Goal: Information Seeking & Learning: Learn about a topic

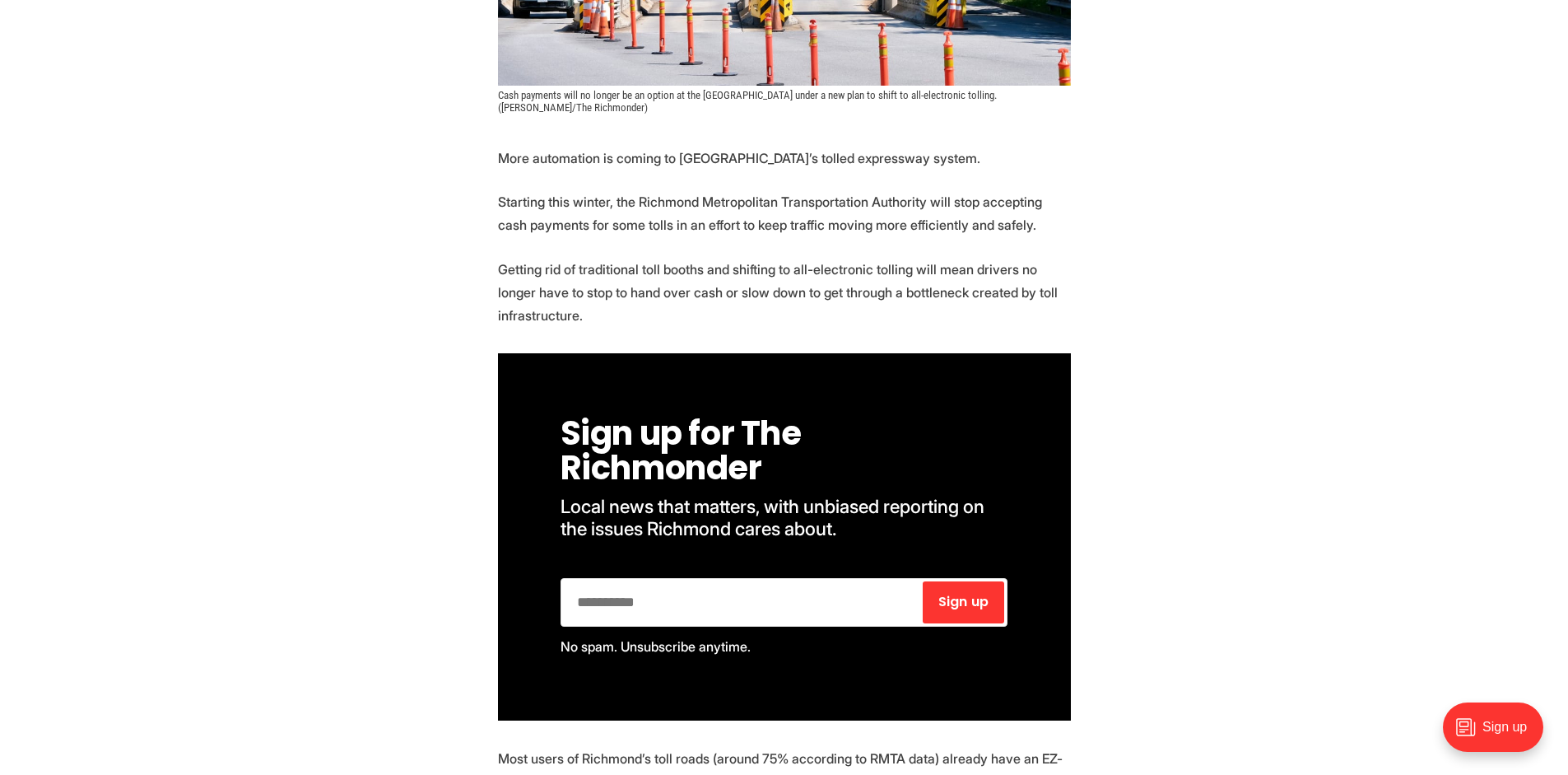
scroll to position [659, 0]
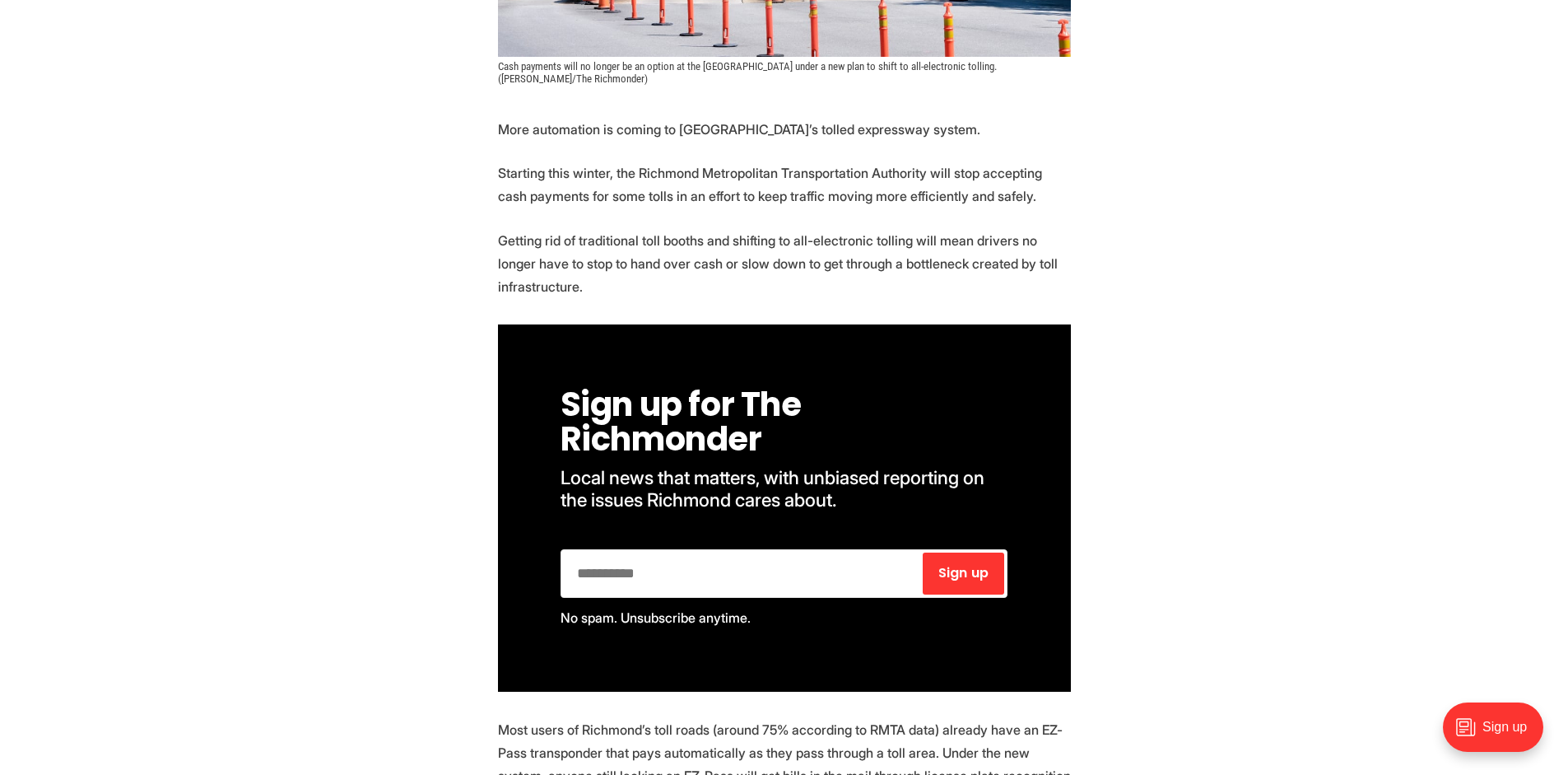
click at [870, 263] on p "Getting rid of traditional toll booths and shifting to all-electronic tolling w…" at bounding box center [785, 263] width 573 height 70
copy p "bottleneck"
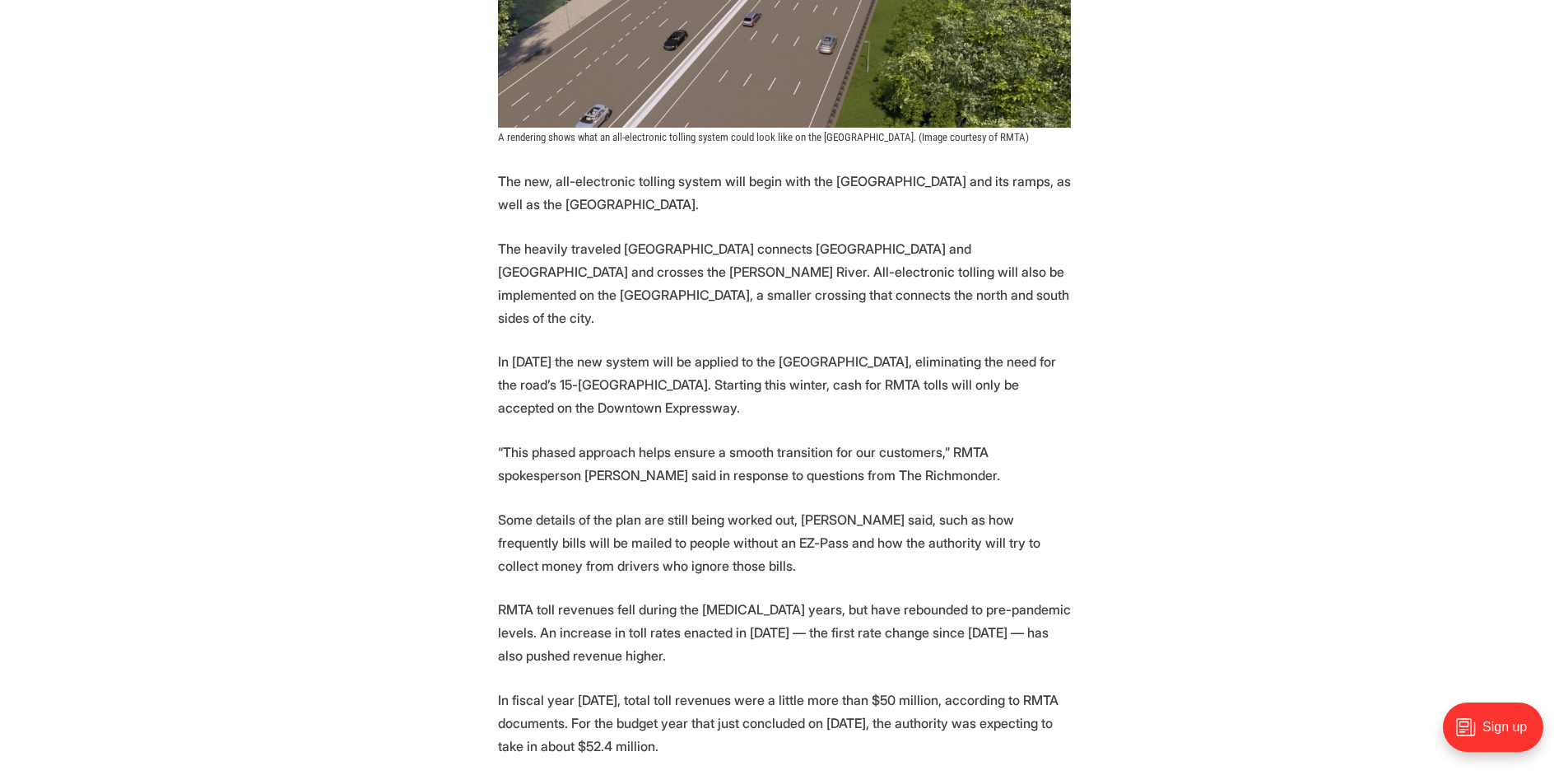
scroll to position [1977, 0]
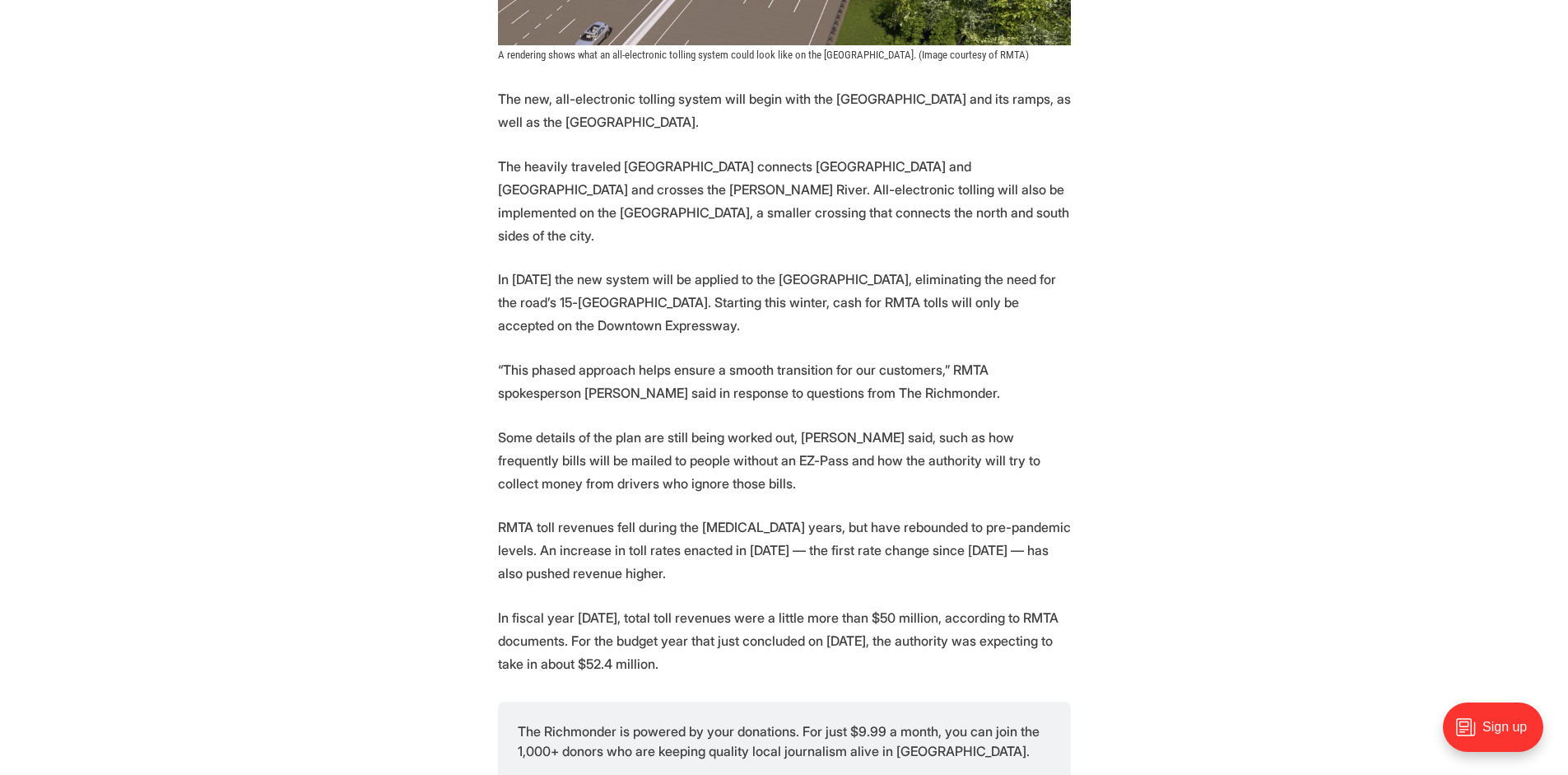
click at [842, 88] on p "The new, all-electronic tolling system will begin with the [GEOGRAPHIC_DATA] an…" at bounding box center [785, 111] width 573 height 46
copy p "Powhite"
click at [1120, 470] on section "More automation is coming to [GEOGRAPHIC_DATA]’s tolled expressway system. Star…" at bounding box center [784, 216] width 1568 height 2832
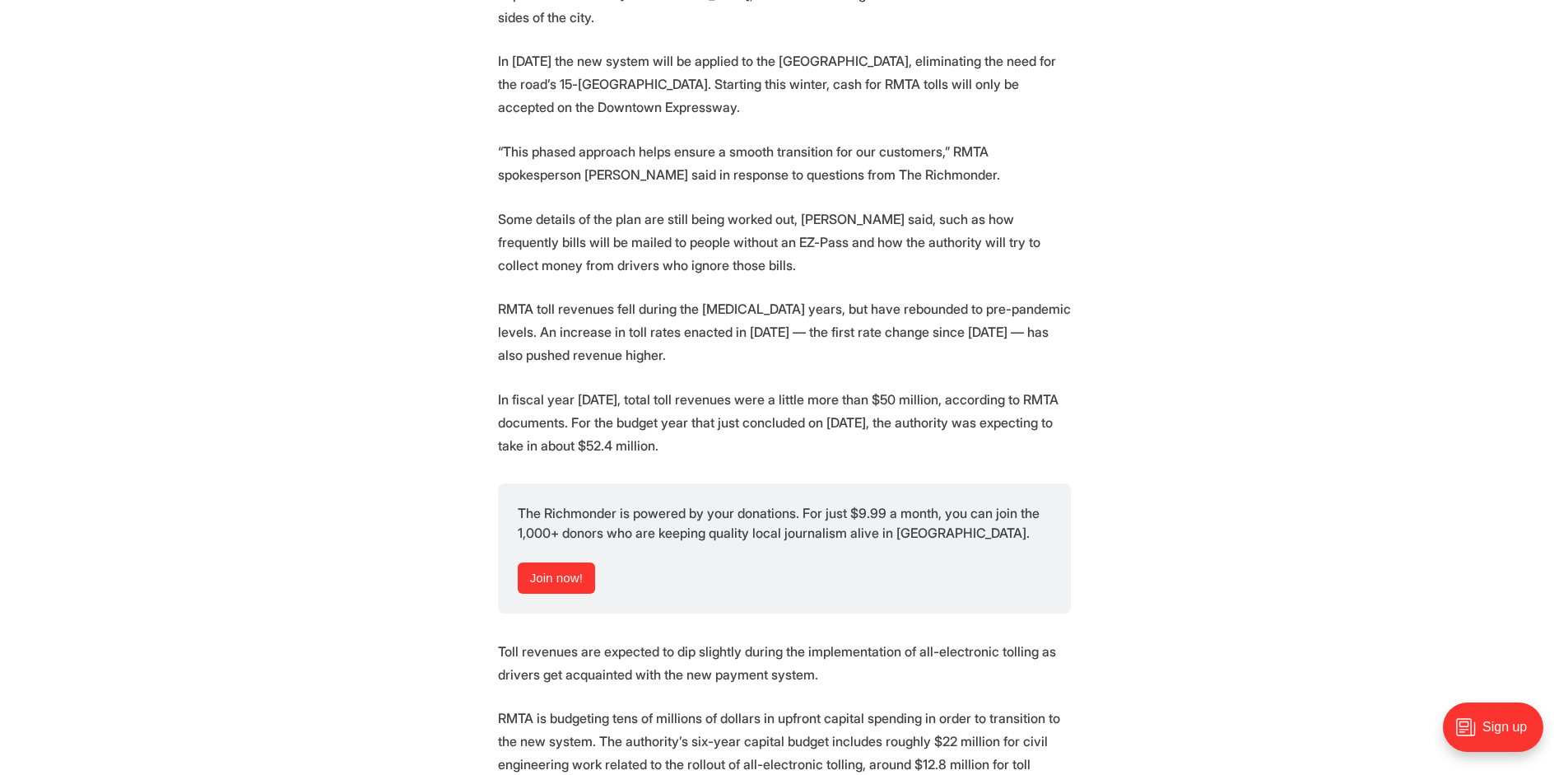
scroll to position [2224, 0]
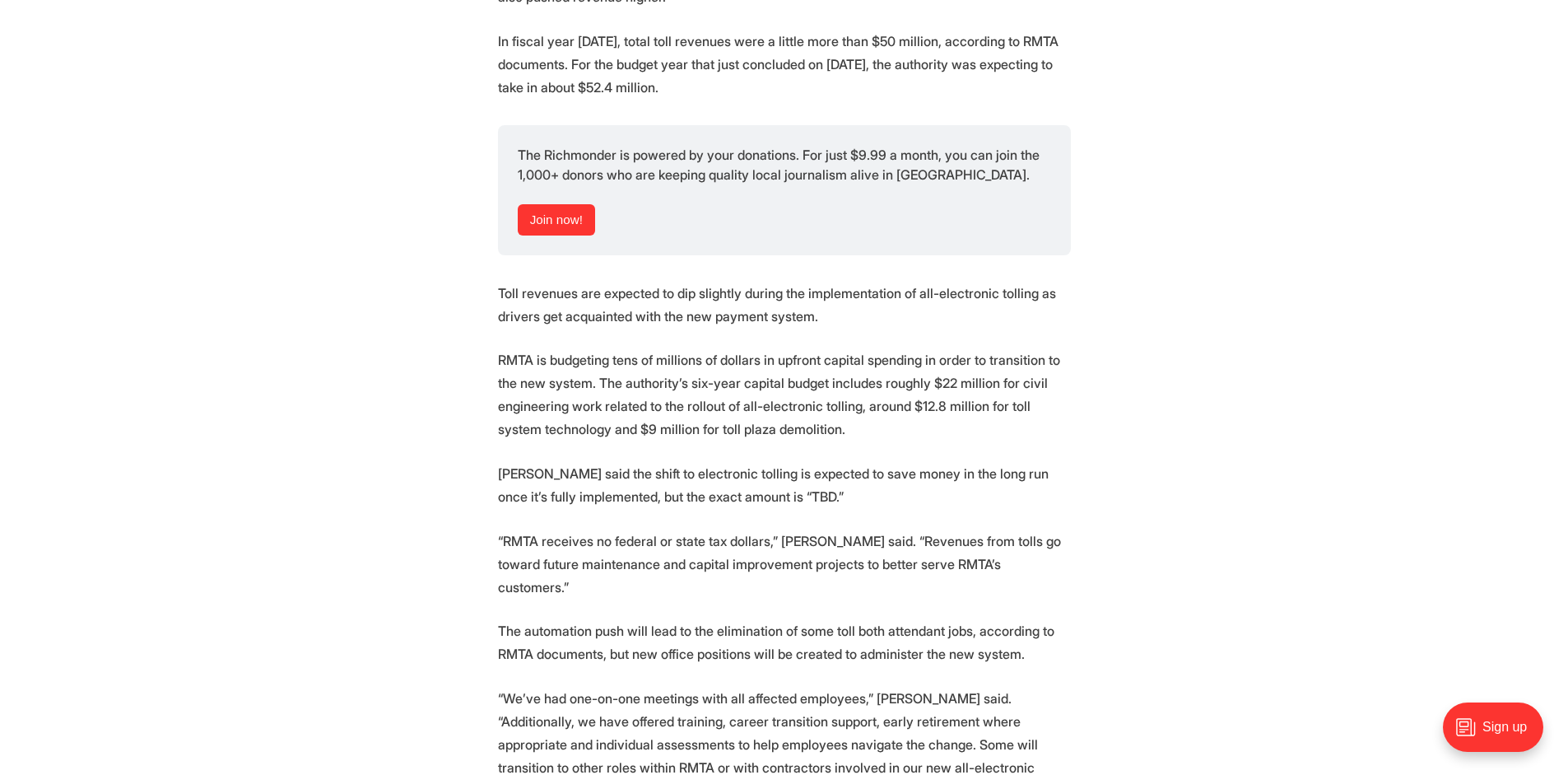
scroll to position [2636, 0]
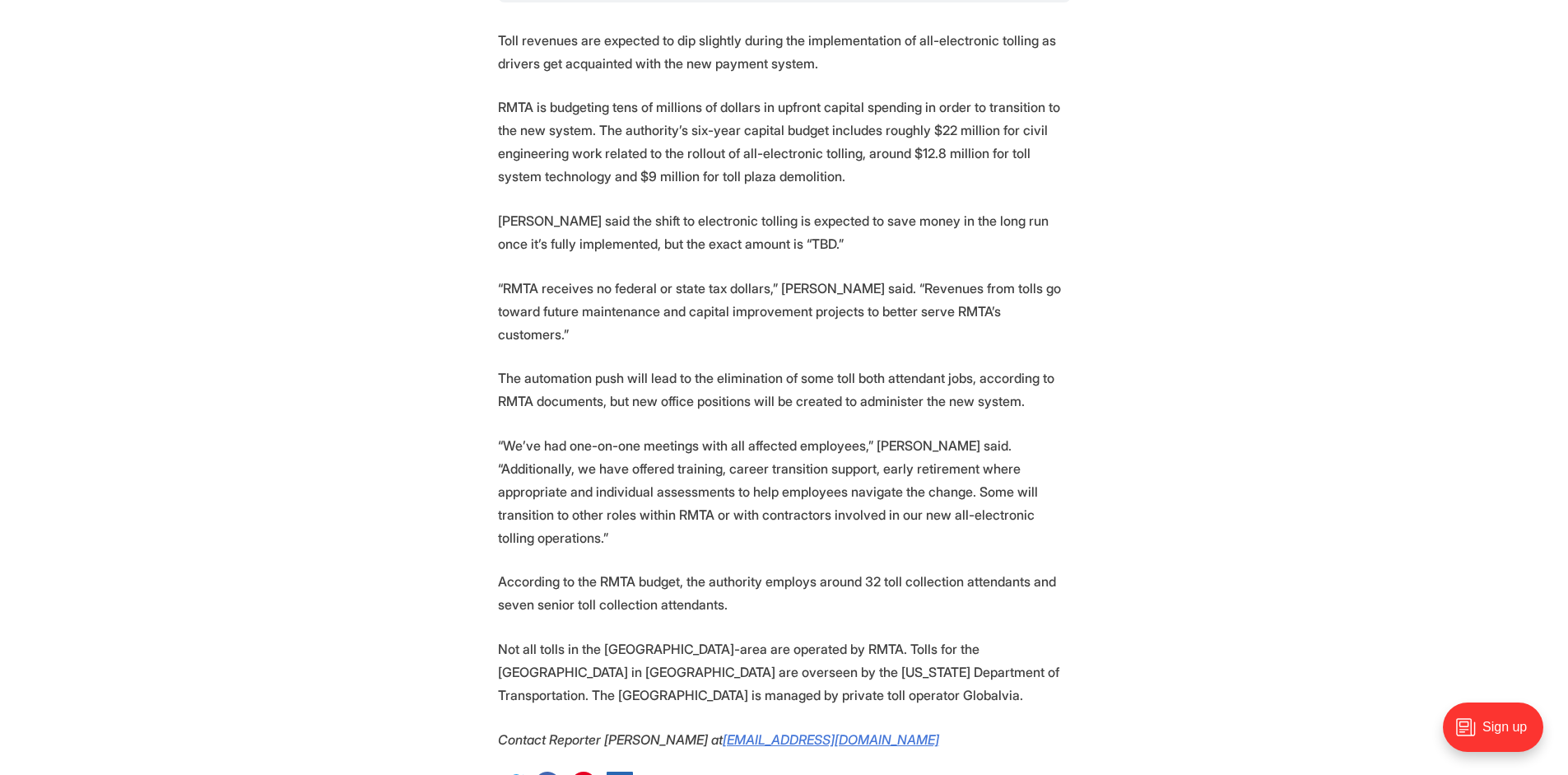
scroll to position [2800, 0]
